Goal: Navigation & Orientation: Find specific page/section

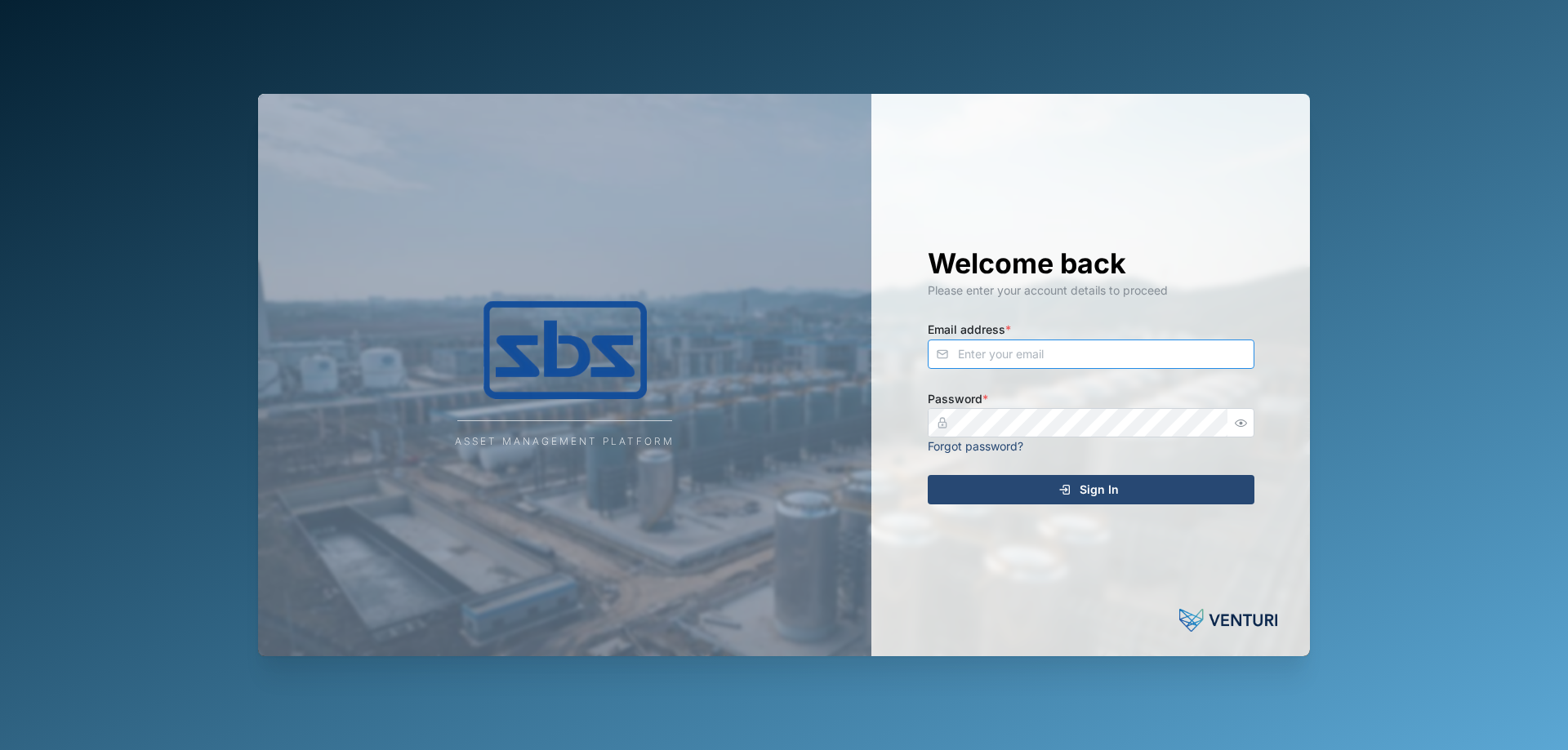
click at [1001, 342] on input "Email address *" at bounding box center [1090, 355] width 326 height 29
type input "[PERSON_NAME][EMAIL_ADDRESS][DOMAIN_NAME]"
click at [1089, 495] on span "Sign In" at bounding box center [1099, 490] width 39 height 27
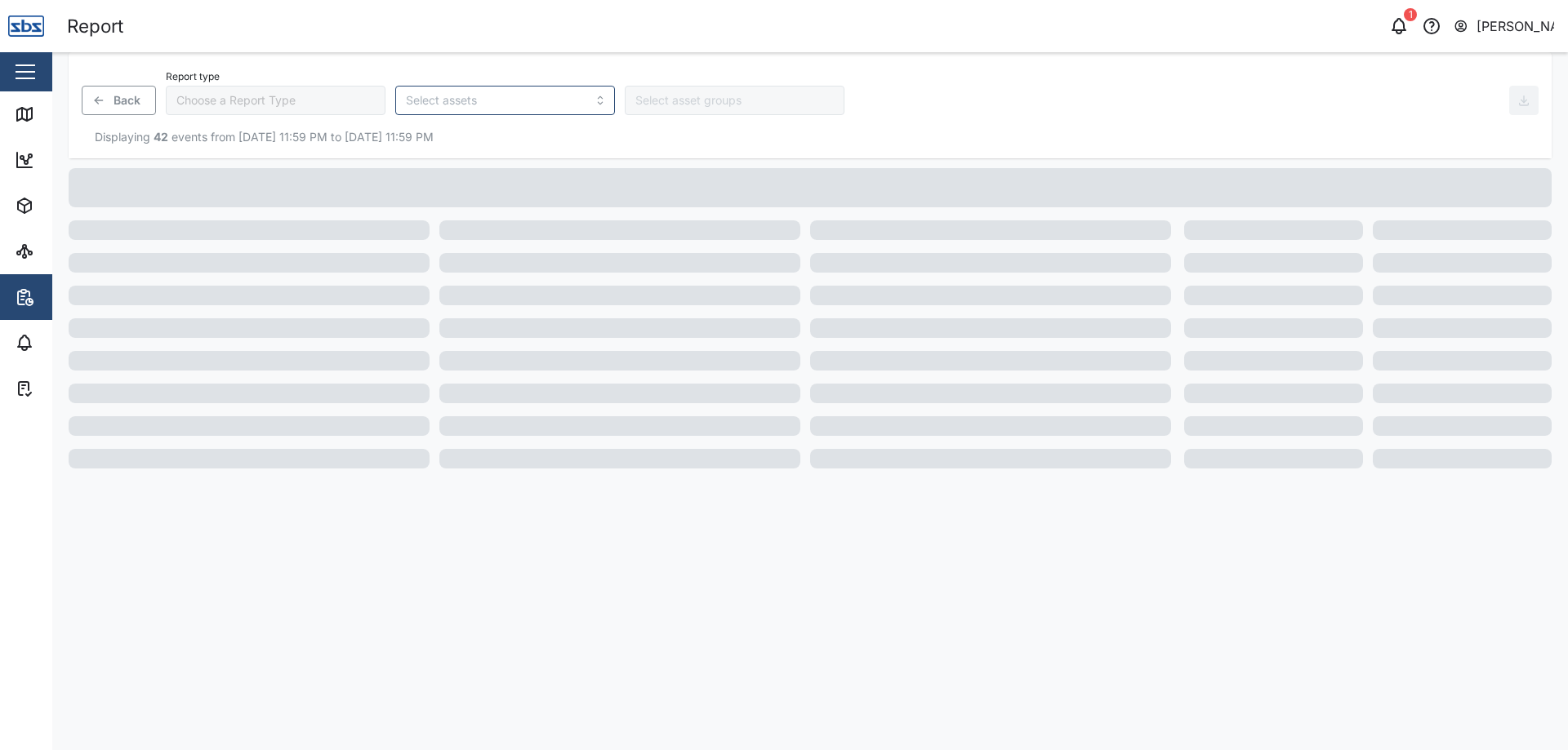
type input "Trip History"
click at [19, 113] on icon at bounding box center [24, 114] width 19 height 19
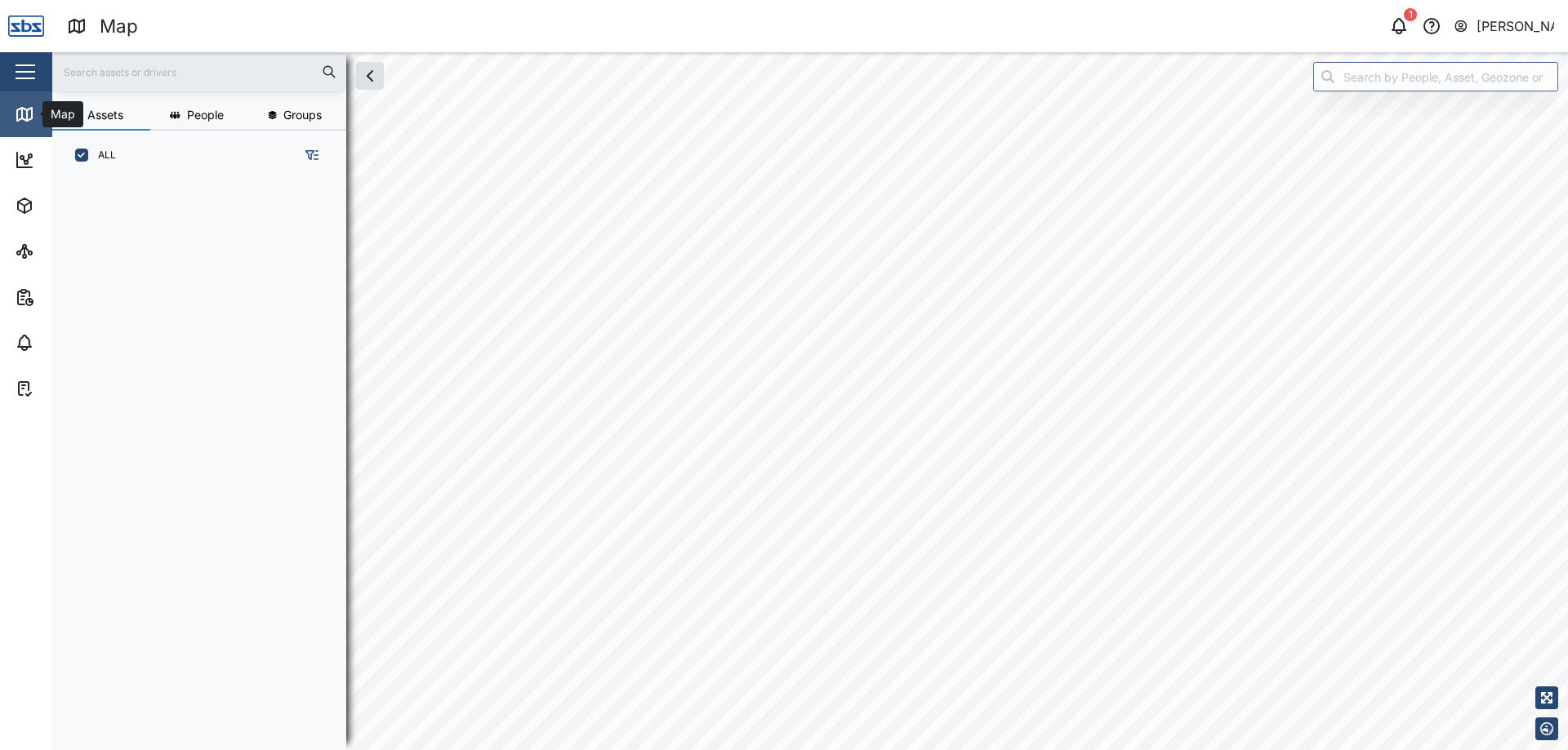
scroll to position [550, 255]
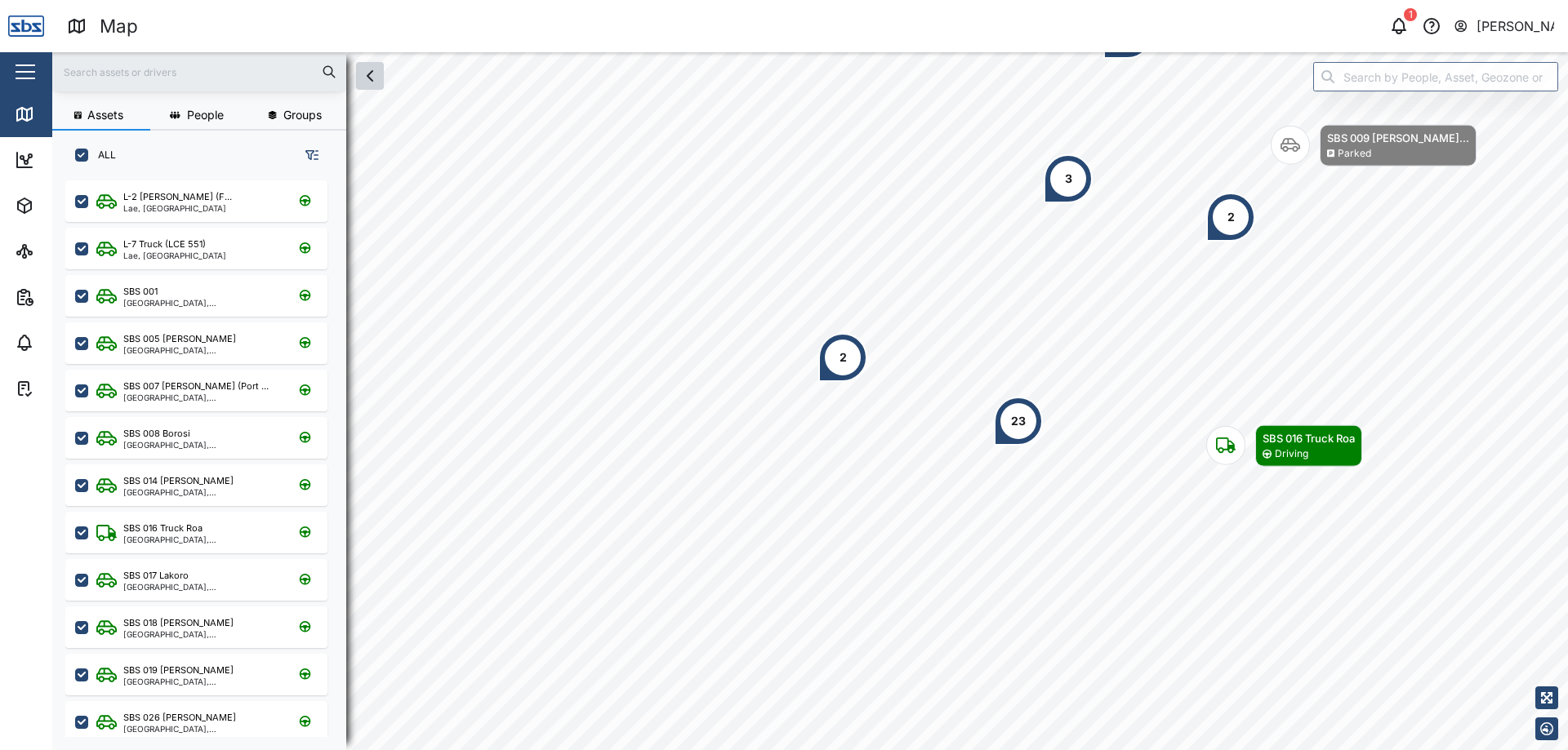
click at [379, 79] on icon "button" at bounding box center [370, 76] width 19 height 19
